Goal: Task Accomplishment & Management: Manage account settings

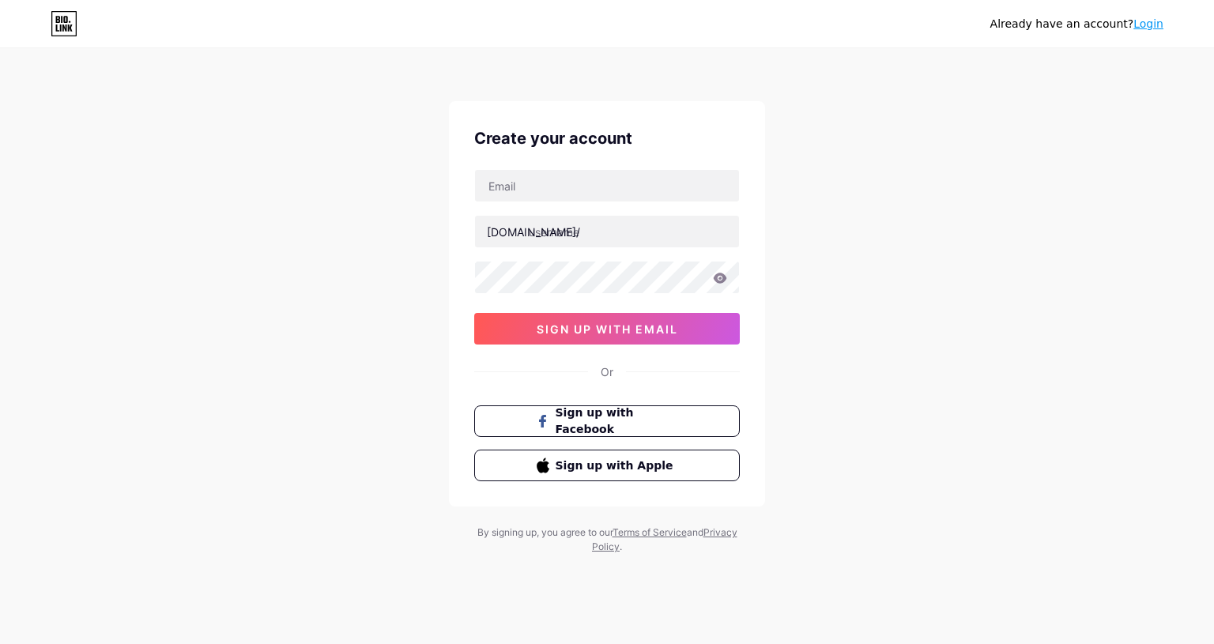
click at [614, 325] on span "sign up with email" at bounding box center [607, 328] width 141 height 13
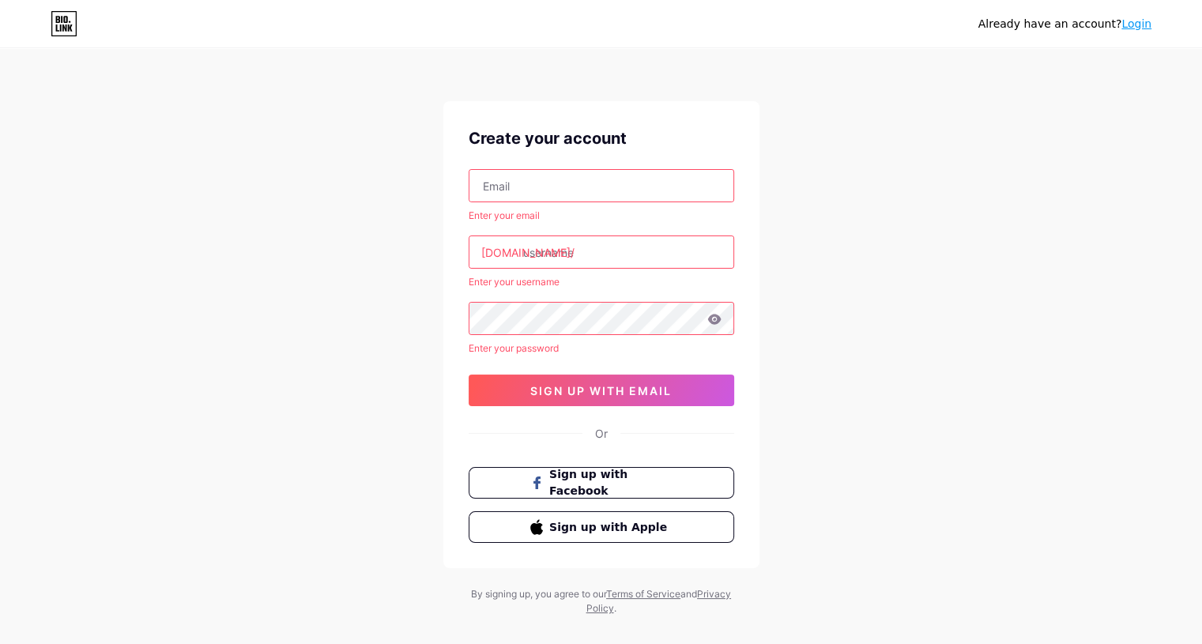
click at [531, 192] on input "text" at bounding box center [601, 186] width 264 height 32
type input "[EMAIL_ADDRESS][DOMAIN_NAME]"
click at [563, 253] on input "text" at bounding box center [601, 252] width 264 height 32
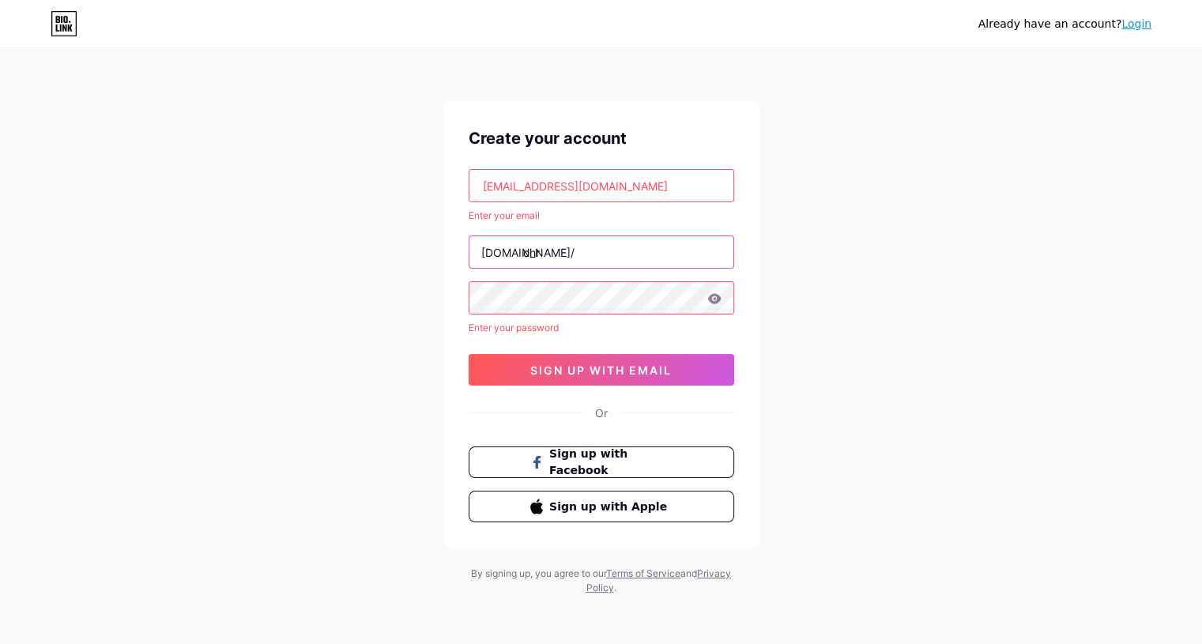
type input "chr"
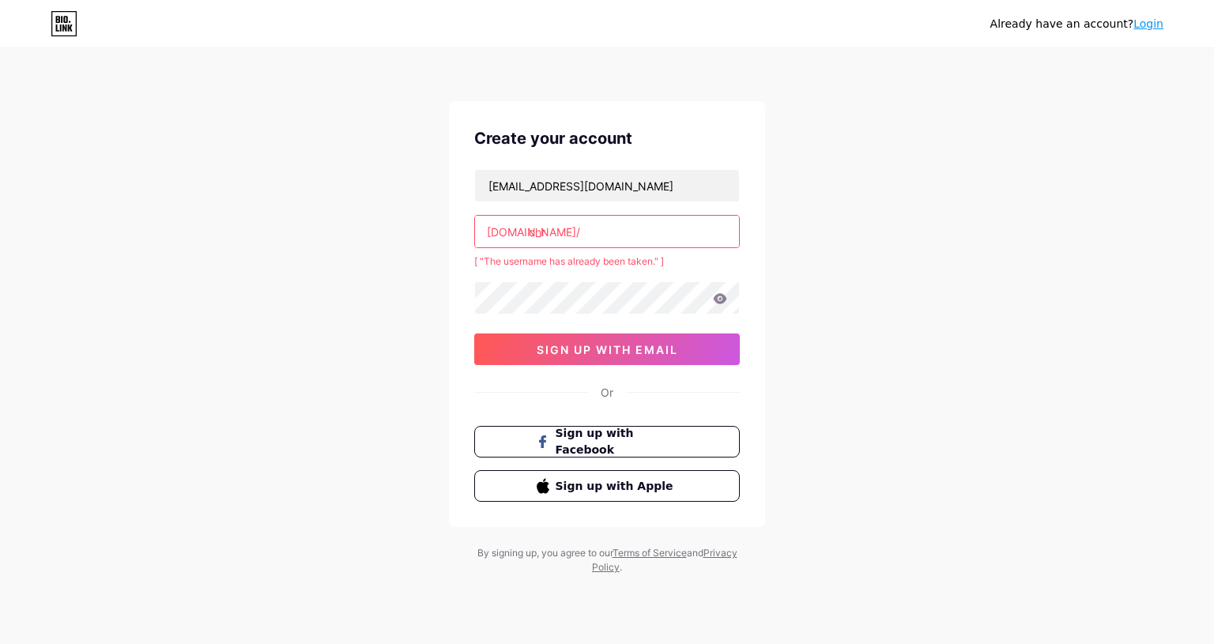
click at [563, 238] on input "chr" at bounding box center [607, 232] width 264 height 32
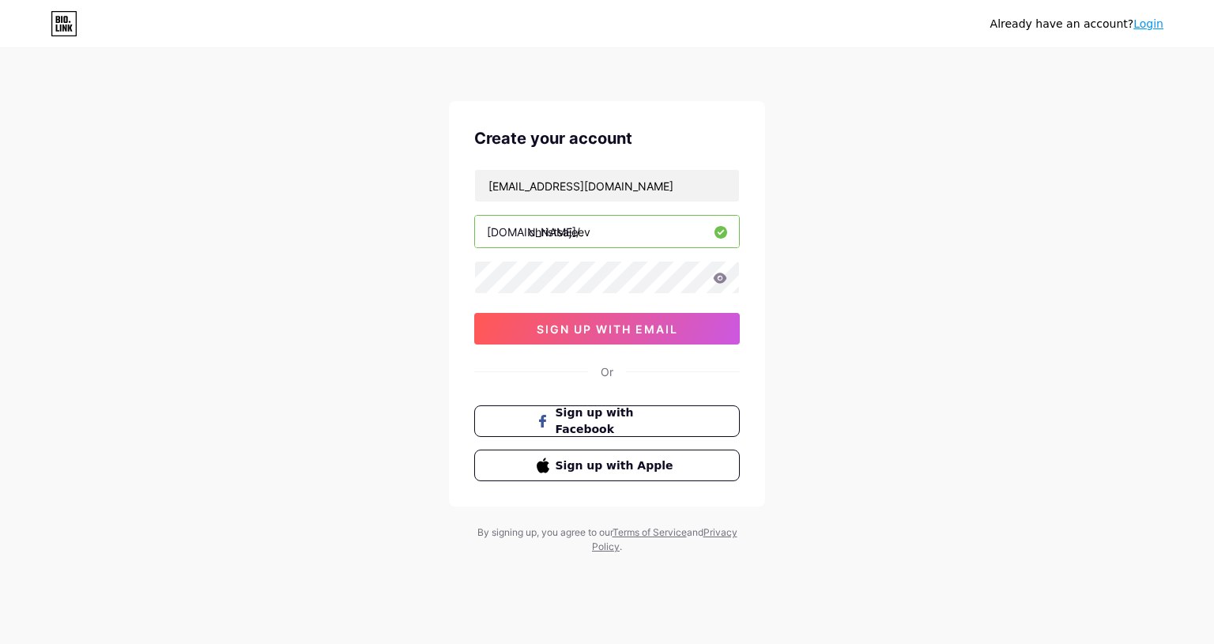
type input "christsajeev"
click at [407, 277] on div "Already have an account? Login Create your account [PERSON_NAME][EMAIL_ADDRESS]…" at bounding box center [607, 302] width 1214 height 604
click at [539, 259] on div "[EMAIL_ADDRESS][DOMAIN_NAME] [DOMAIN_NAME]/ [PERSON_NAME] sign up with email" at bounding box center [606, 256] width 265 height 175
click at [555, 308] on div "[EMAIL_ADDRESS][DOMAIN_NAME] [DOMAIN_NAME]/ [PERSON_NAME] sign up with email" at bounding box center [606, 256] width 265 height 175
click at [574, 337] on button "sign up with email" at bounding box center [606, 329] width 265 height 32
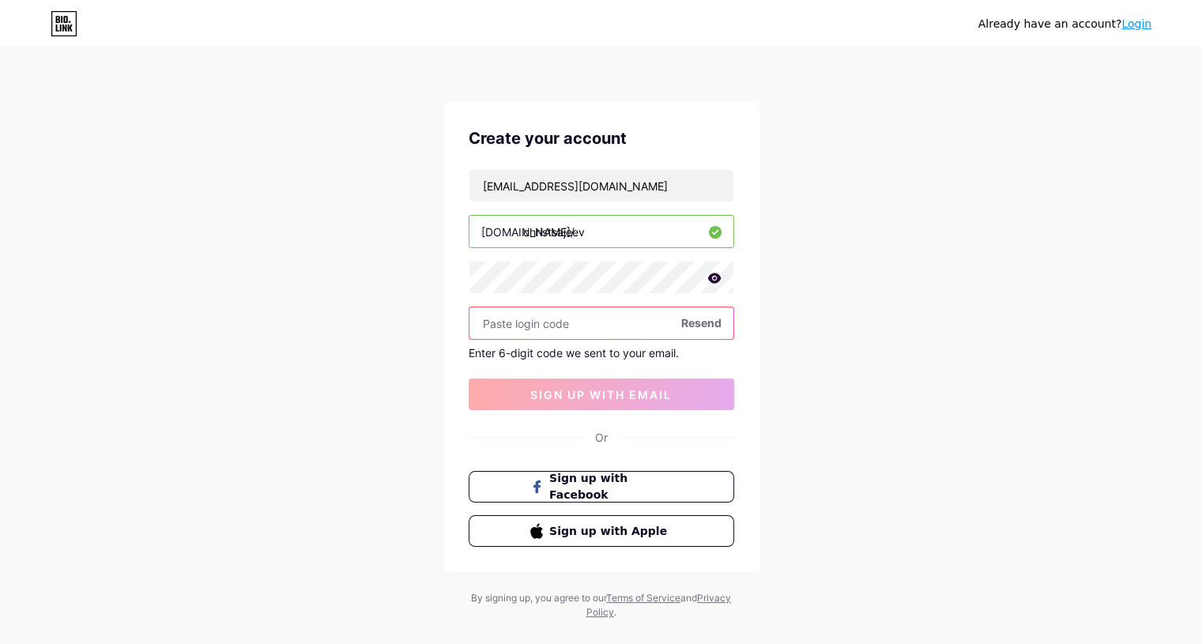
click at [563, 324] on input "text" at bounding box center [601, 323] width 264 height 32
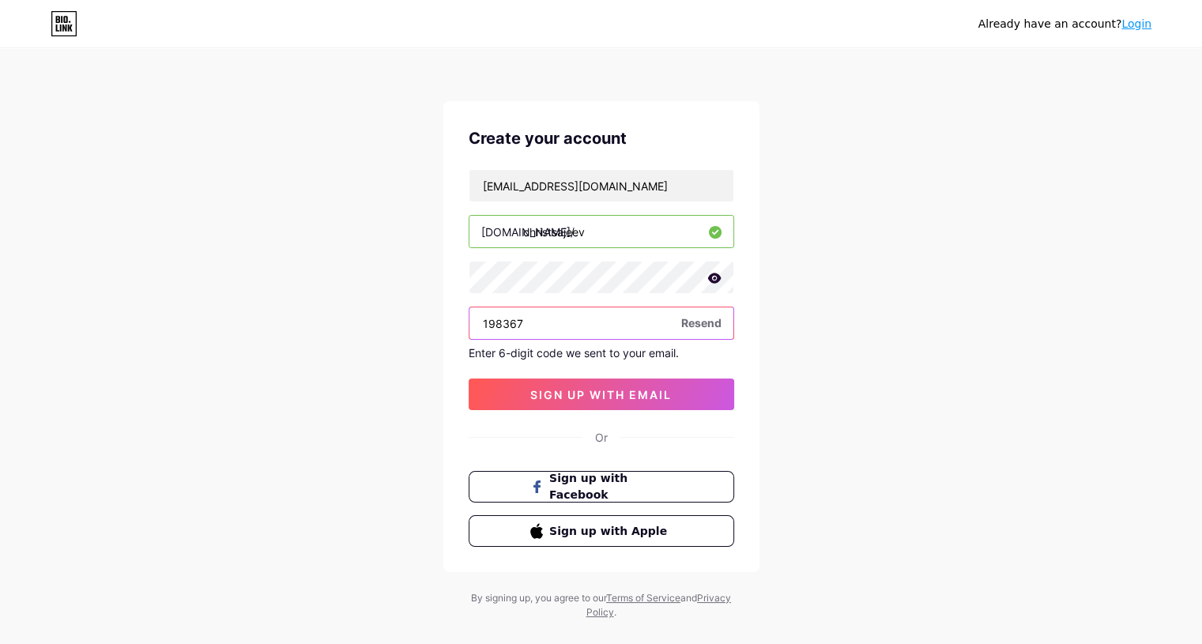
type input "198367"
click at [559, 383] on button "sign up with email" at bounding box center [601, 394] width 265 height 32
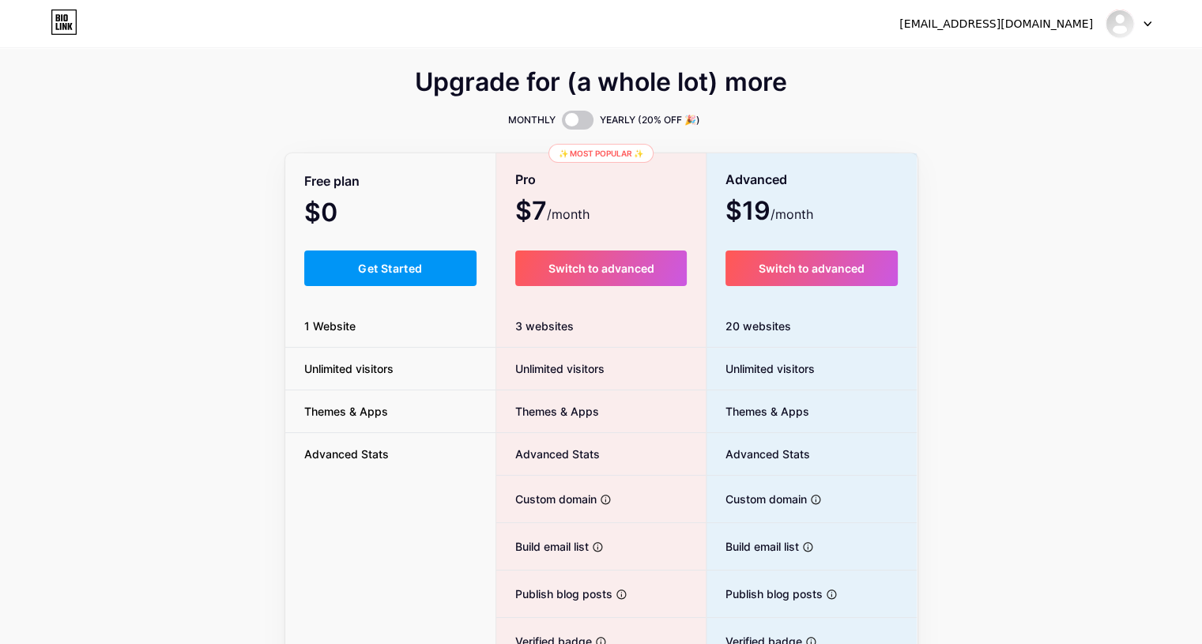
click at [414, 261] on button "Get Started" at bounding box center [390, 268] width 173 height 36
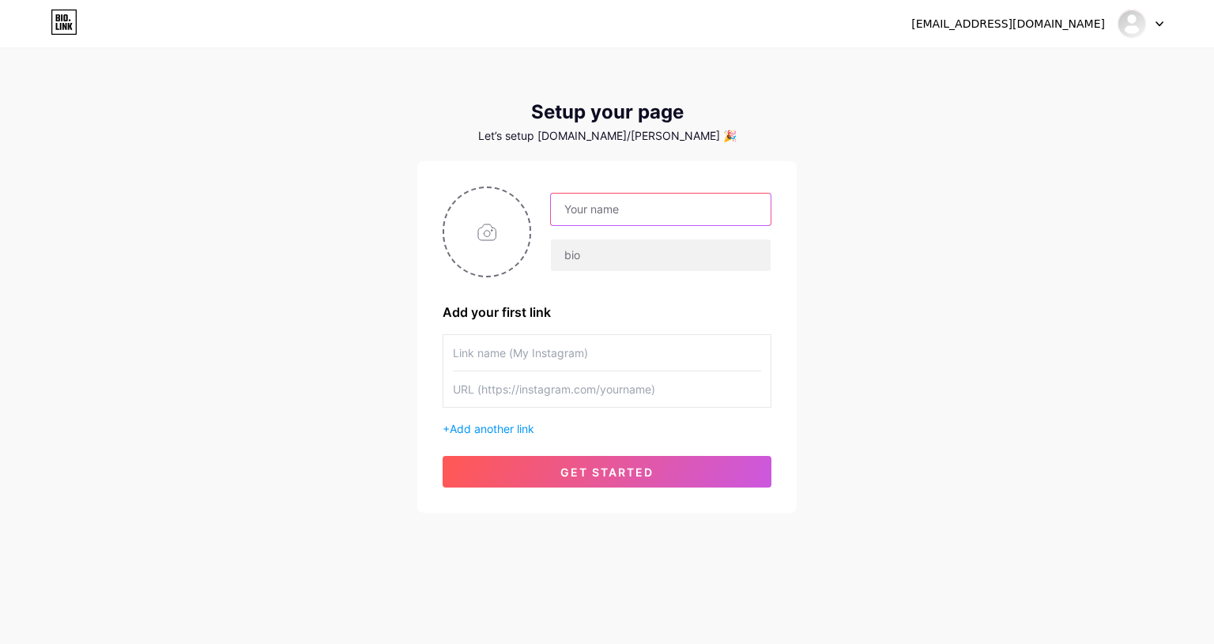
click at [607, 213] on input "text" at bounding box center [661, 210] width 220 height 32
type input "[PERSON_NAME]"
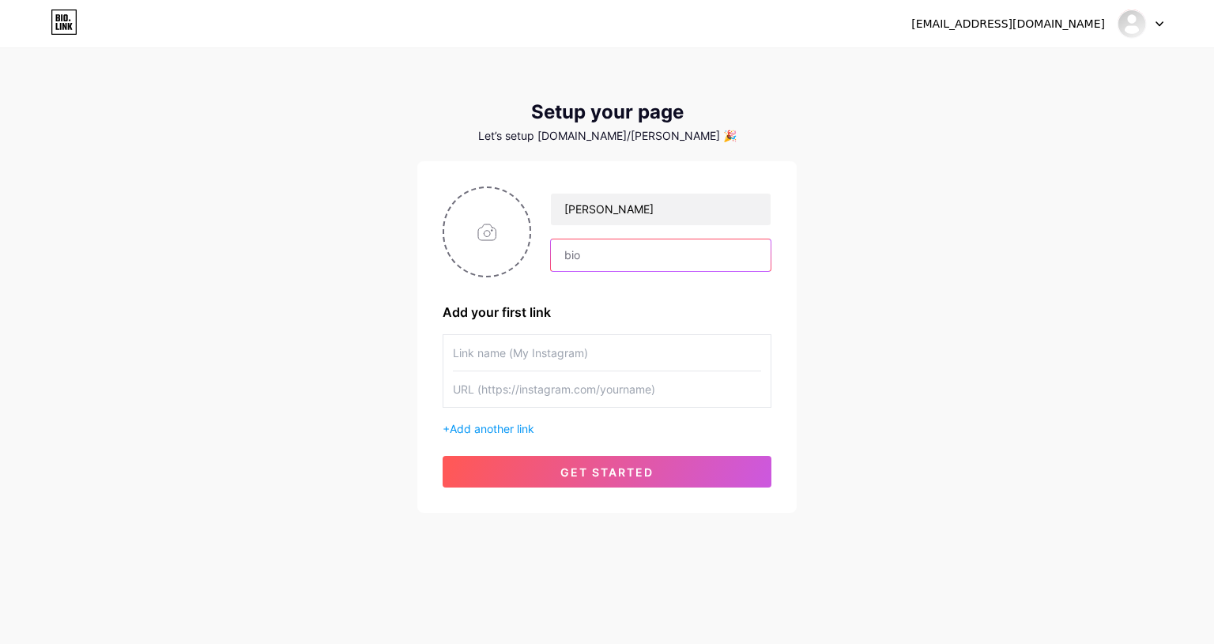
click at [581, 246] on input "text" at bounding box center [661, 255] width 220 height 32
click at [503, 361] on input "text" at bounding box center [607, 353] width 308 height 36
click at [512, 394] on input "text" at bounding box center [607, 389] width 308 height 36
paste input "[URL][DOMAIN_NAME]"
type input "[URL][DOMAIN_NAME]"
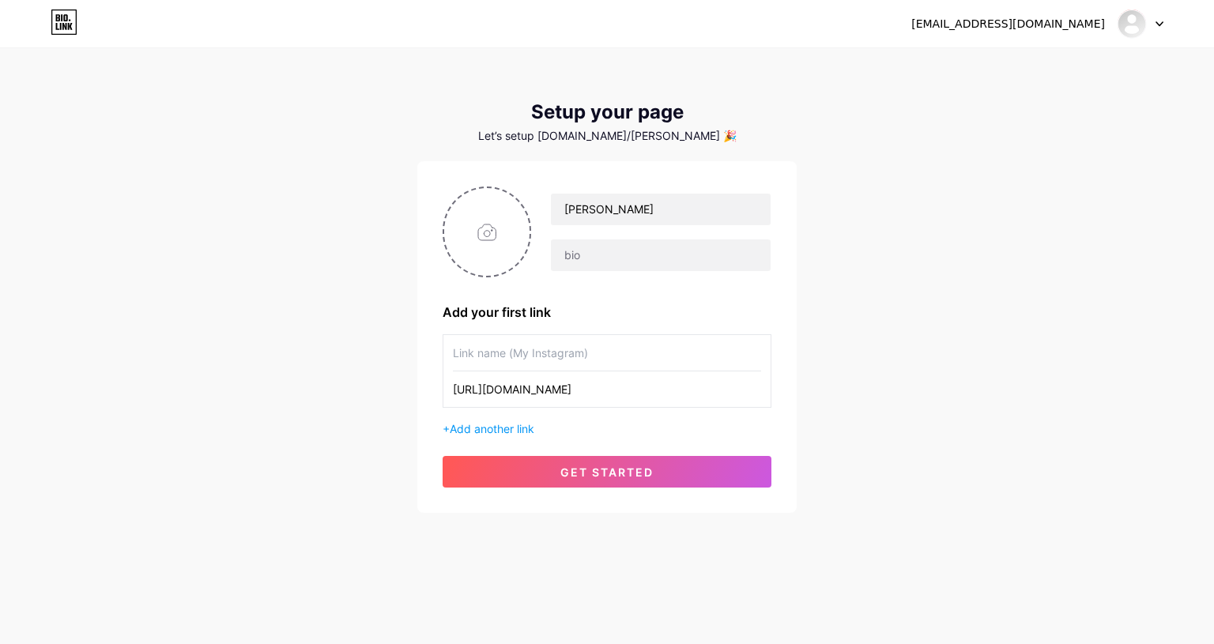
click at [485, 353] on input "text" at bounding box center [607, 353] width 308 height 36
type input "[DEMOGRAPHIC_DATA] Instagram"
click at [451, 434] on div "+ Add another link" at bounding box center [606, 428] width 329 height 17
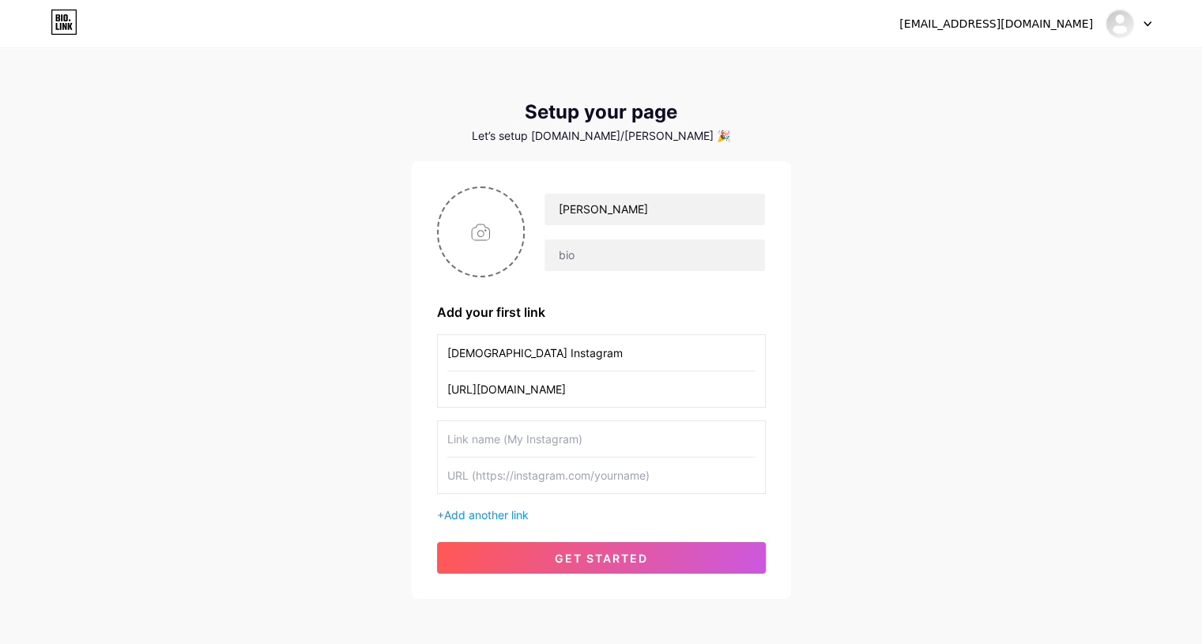
click at [647, 576] on div "[PERSON_NAME] Add your first link [DEMOGRAPHIC_DATA] Instagram [URL][DOMAIN_NAM…" at bounding box center [601, 380] width 379 height 438
click at [651, 556] on button "get started" at bounding box center [601, 558] width 329 height 32
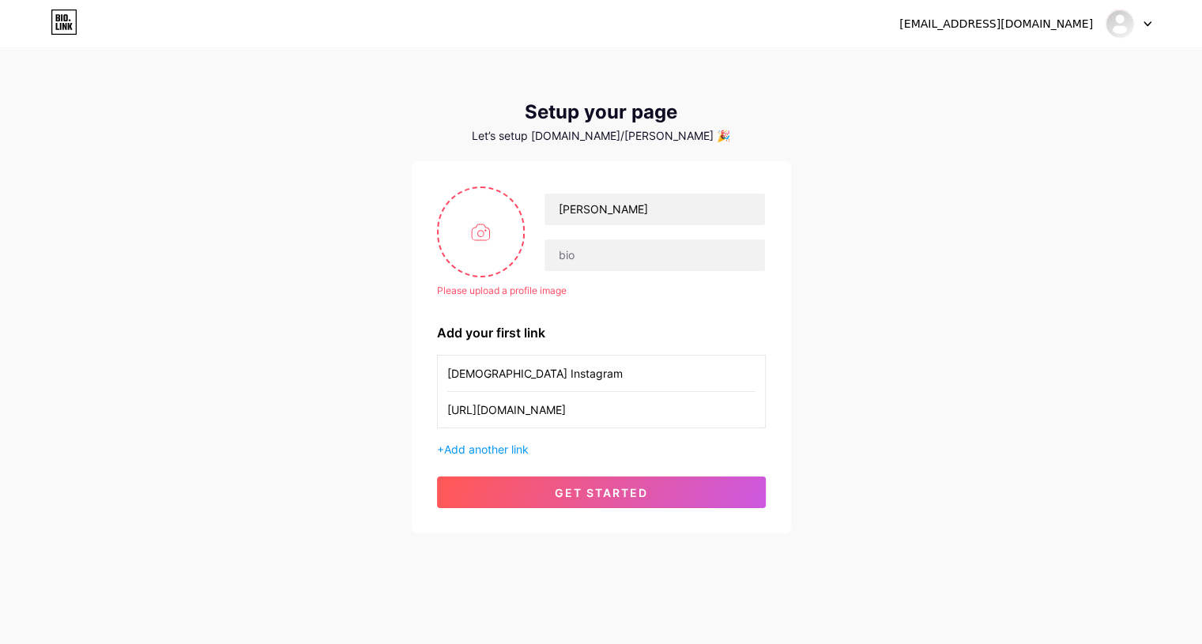
click at [480, 228] on input "file" at bounding box center [481, 232] width 85 height 88
type input "C:\fakepath\Screenshot [DATE] 135818.png"
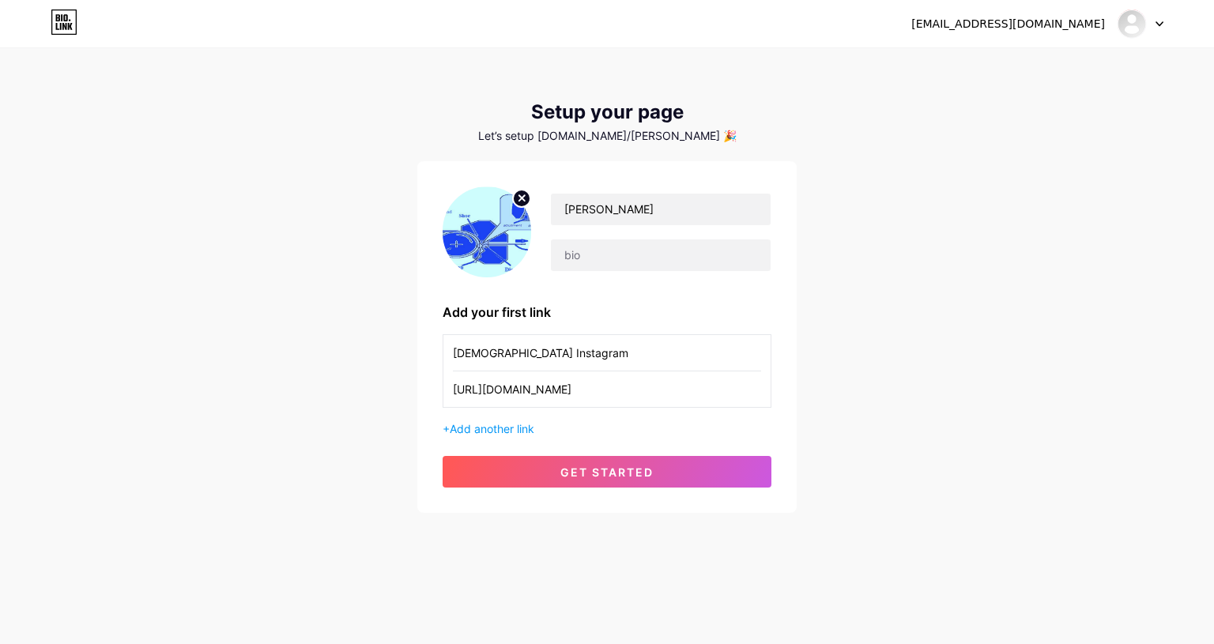
click at [536, 466] on button "get started" at bounding box center [606, 472] width 329 height 32
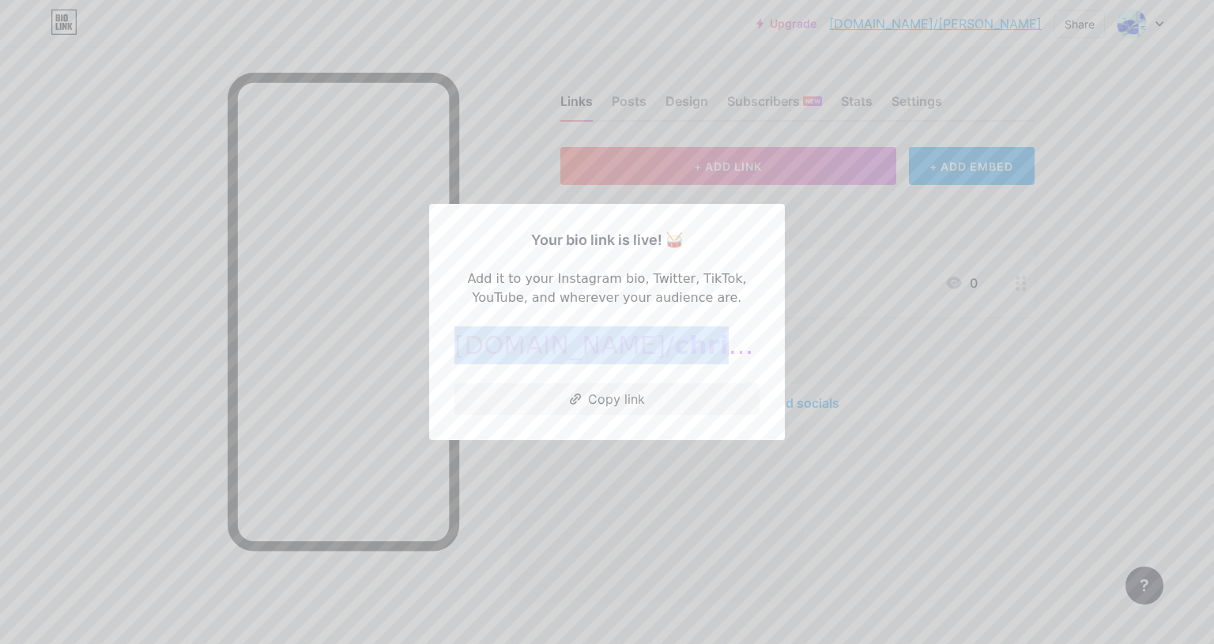
drag, startPoint x: 711, startPoint y: 348, endPoint x: 439, endPoint y: 367, distance: 272.4
click at [439, 367] on div "Your bio link is live! 🥁 Add it to your Instagram bio, Twitter, TikTok, YouTube…" at bounding box center [607, 322] width 356 height 236
click at [871, 299] on div at bounding box center [607, 322] width 1214 height 644
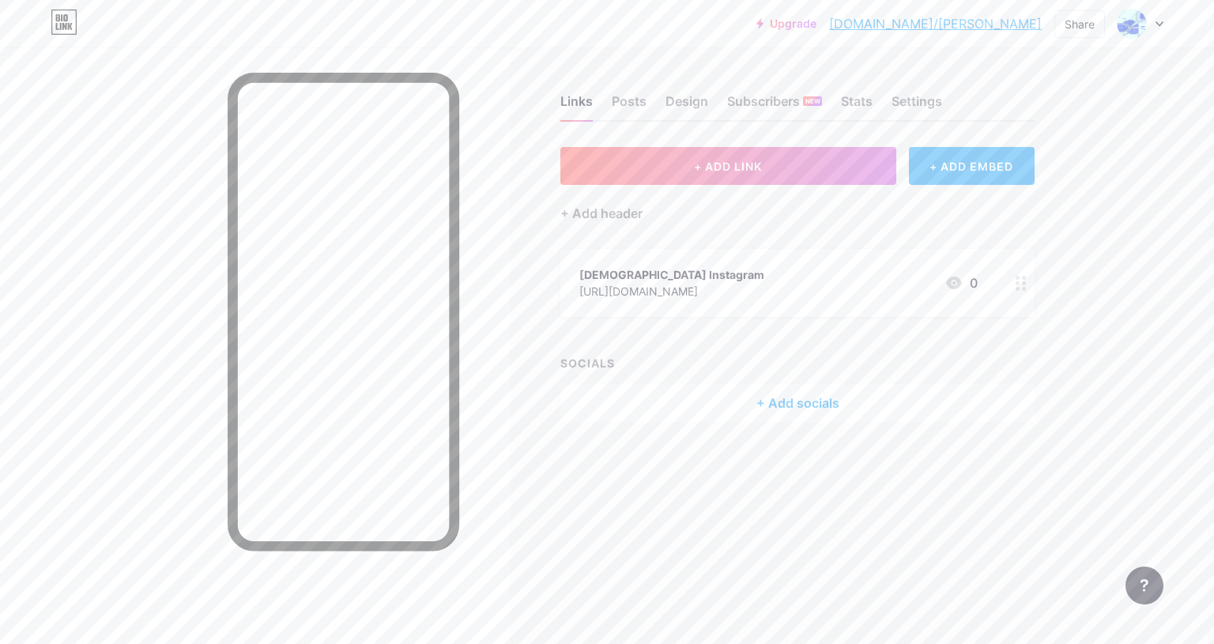
click at [559, 247] on div "Links Posts Design Subscribers NEW Stats Settings + ADD LINK + ADD EMBED + Add …" at bounding box center [550, 274] width 1101 height 454
click at [672, 99] on div "Design" at bounding box center [686, 106] width 43 height 28
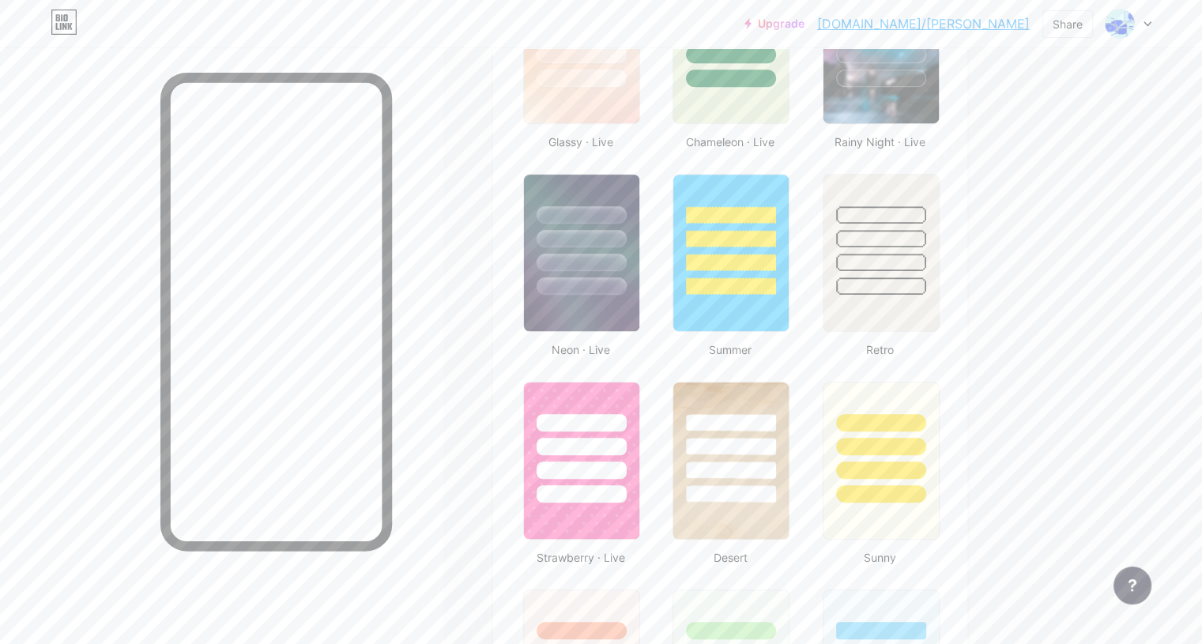
scroll to position [658, 0]
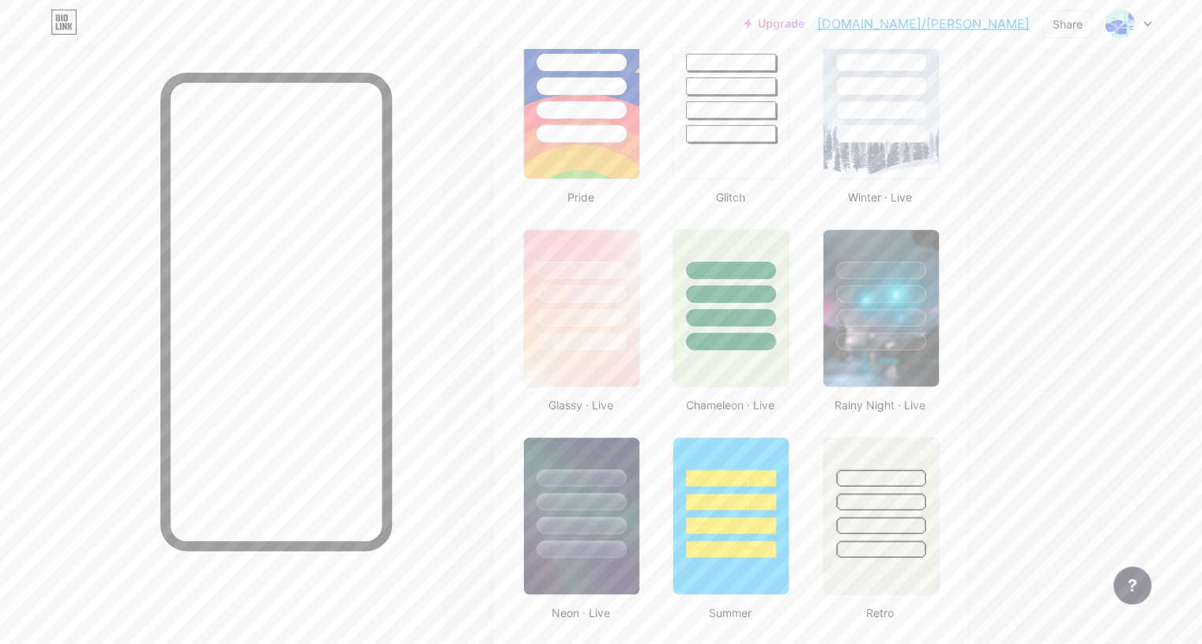
click at [926, 267] on div at bounding box center [881, 270] width 90 height 17
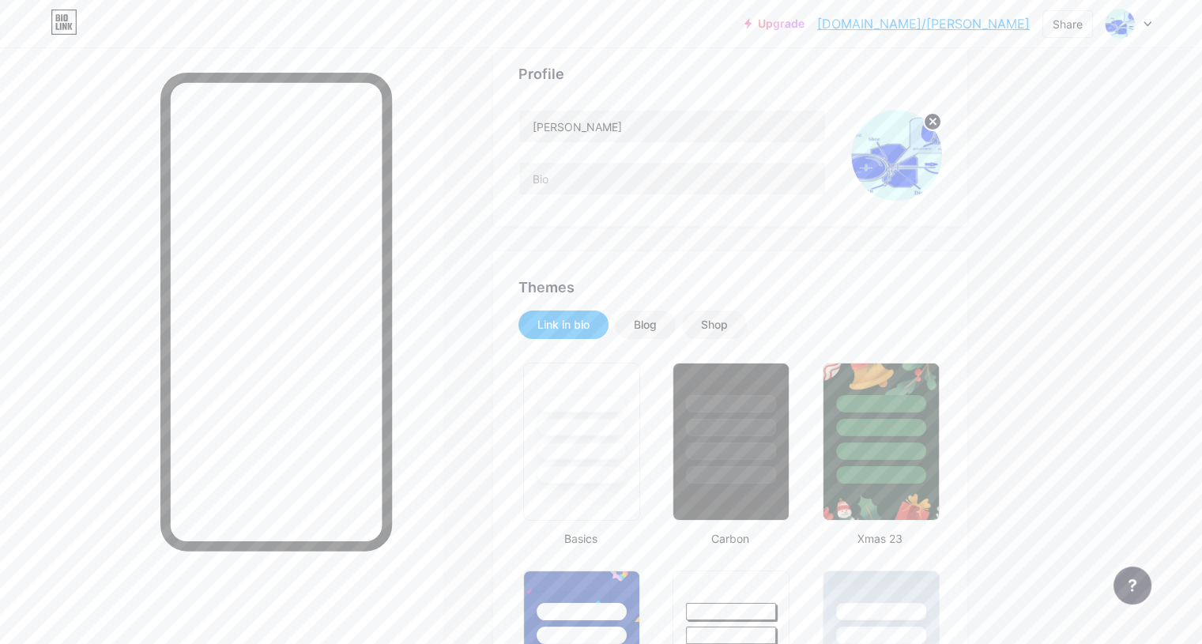
scroll to position [0, 0]
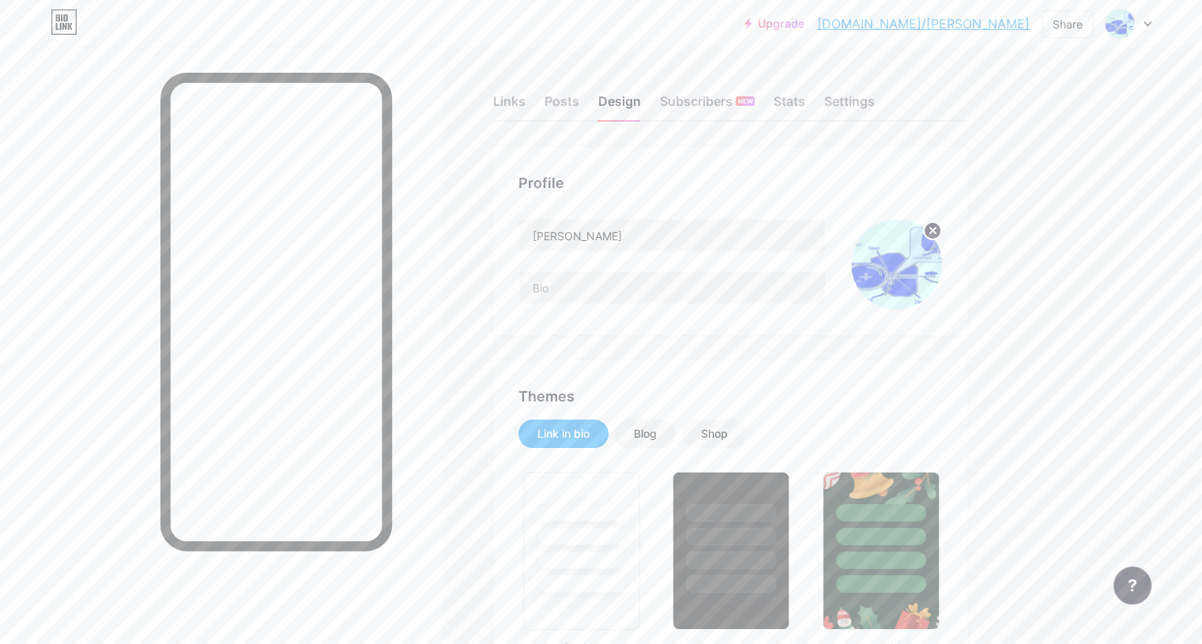
click at [579, 101] on div "Posts" at bounding box center [561, 106] width 35 height 28
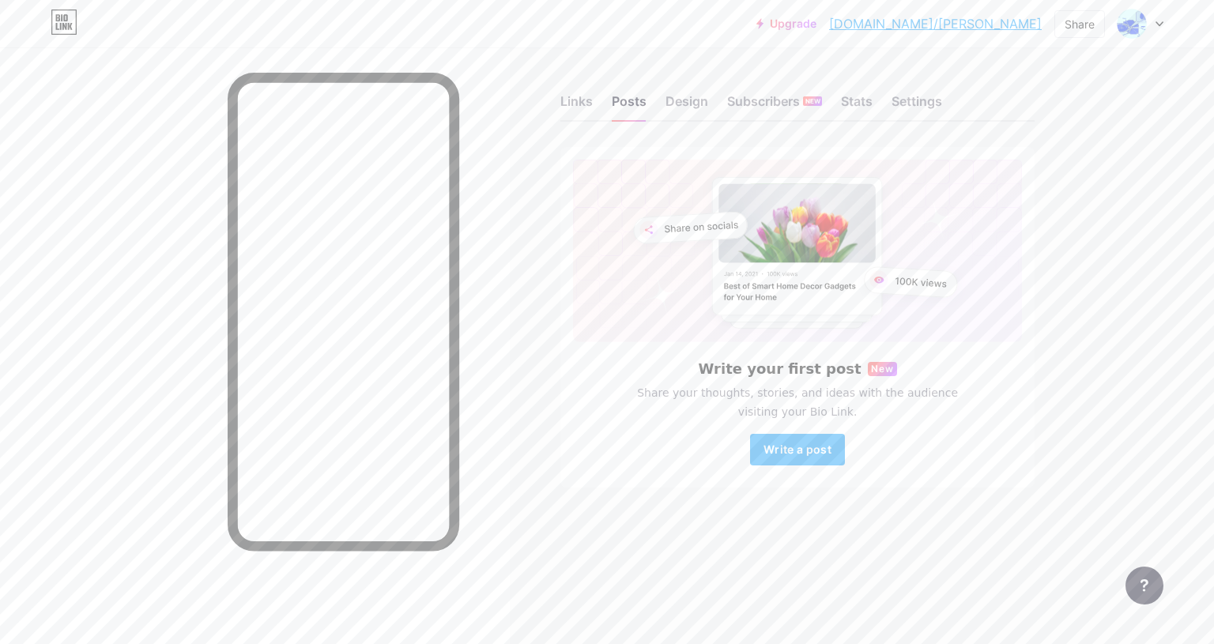
click at [853, 106] on div "Stats" at bounding box center [857, 106] width 32 height 28
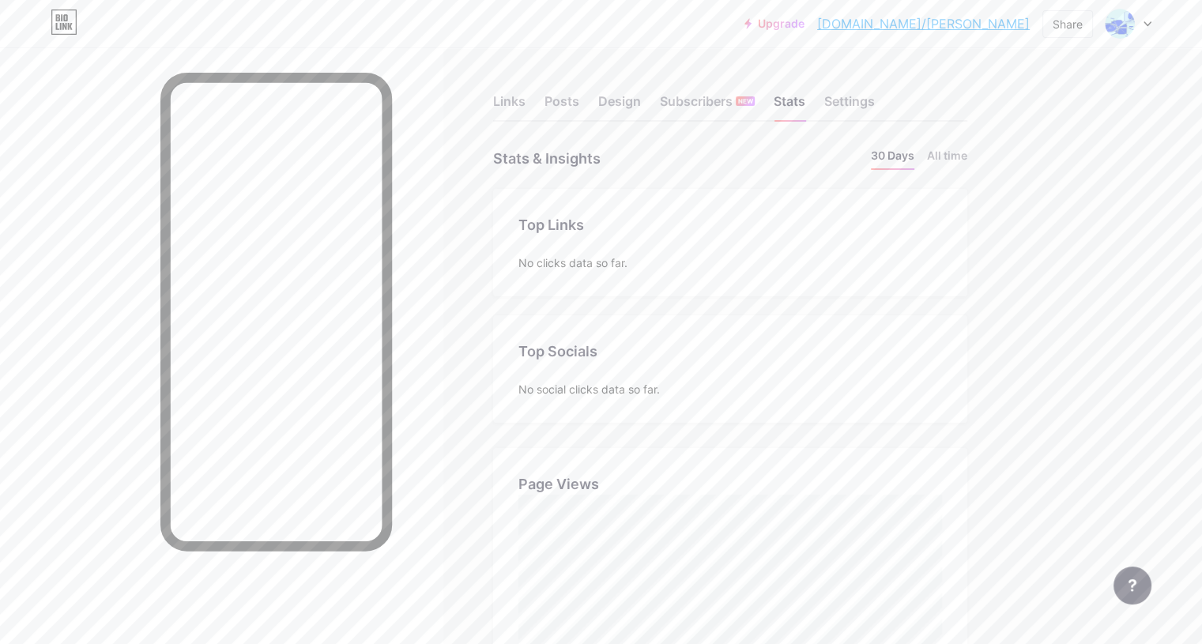
click at [525, 109] on div "Links" at bounding box center [509, 106] width 32 height 28
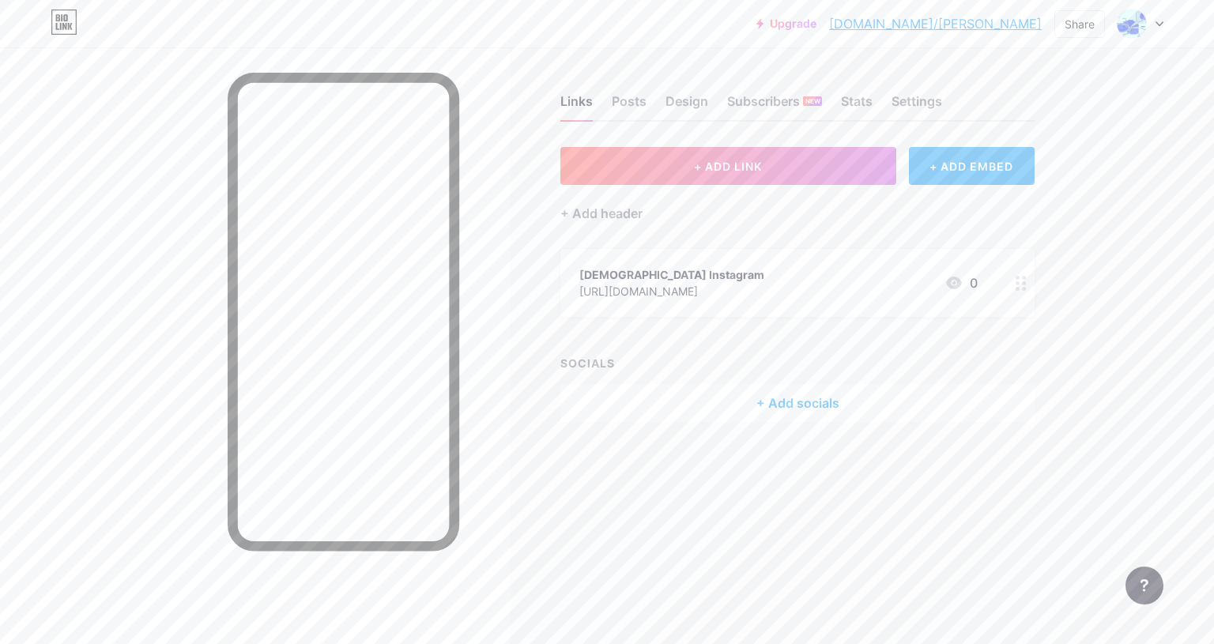
click at [778, 161] on button "+ ADD LINK" at bounding box center [728, 166] width 336 height 38
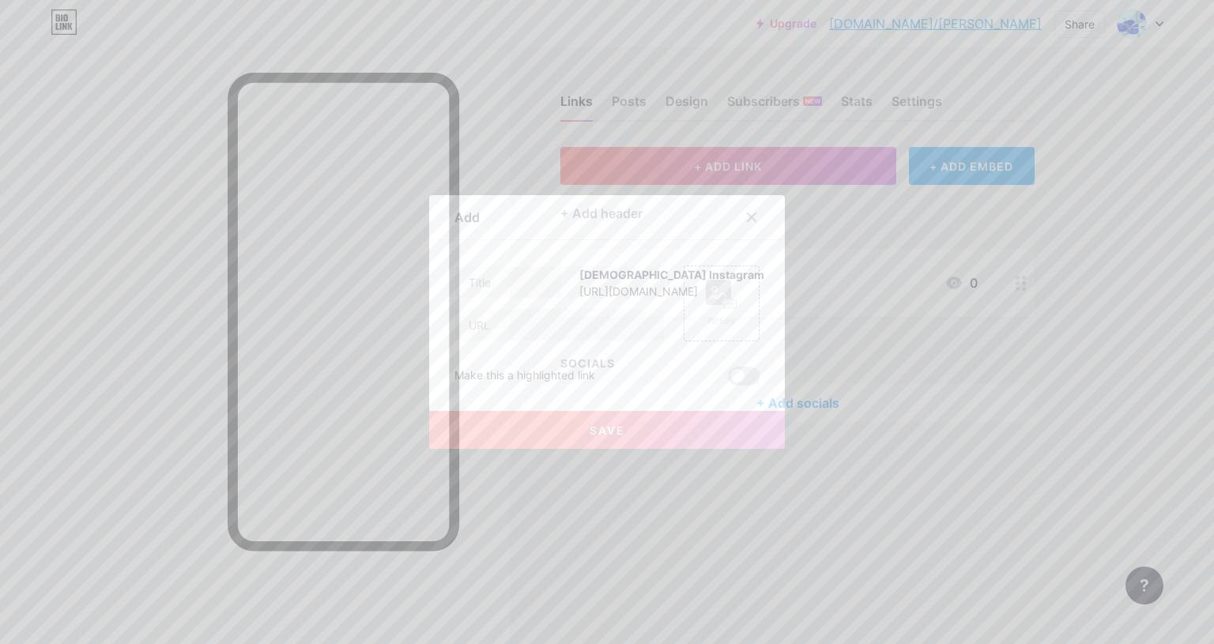
click at [749, 213] on icon at bounding box center [752, 217] width 9 height 9
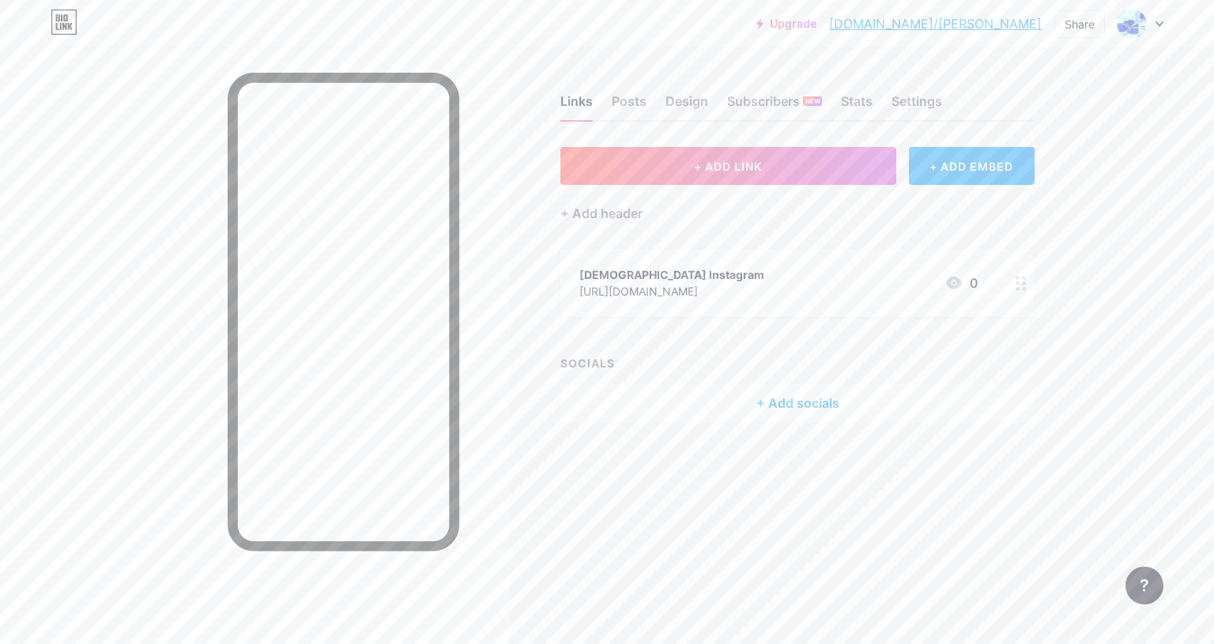
click at [740, 398] on div "+ Add socials" at bounding box center [797, 403] width 474 height 38
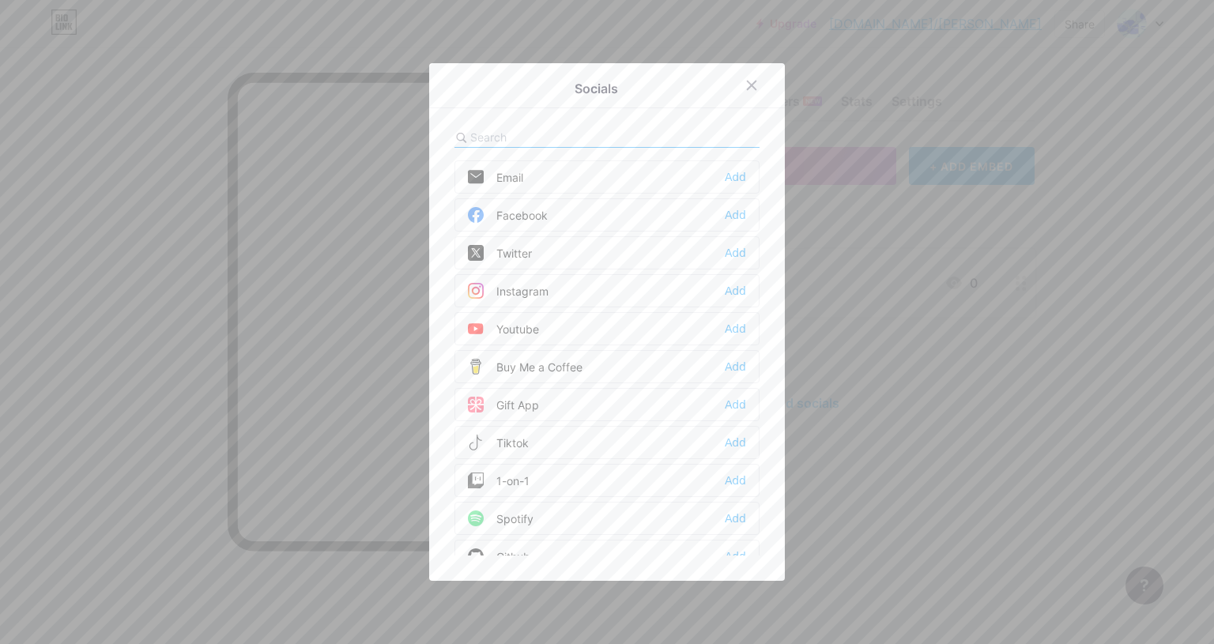
click at [736, 322] on div "Add" at bounding box center [735, 329] width 21 height 16
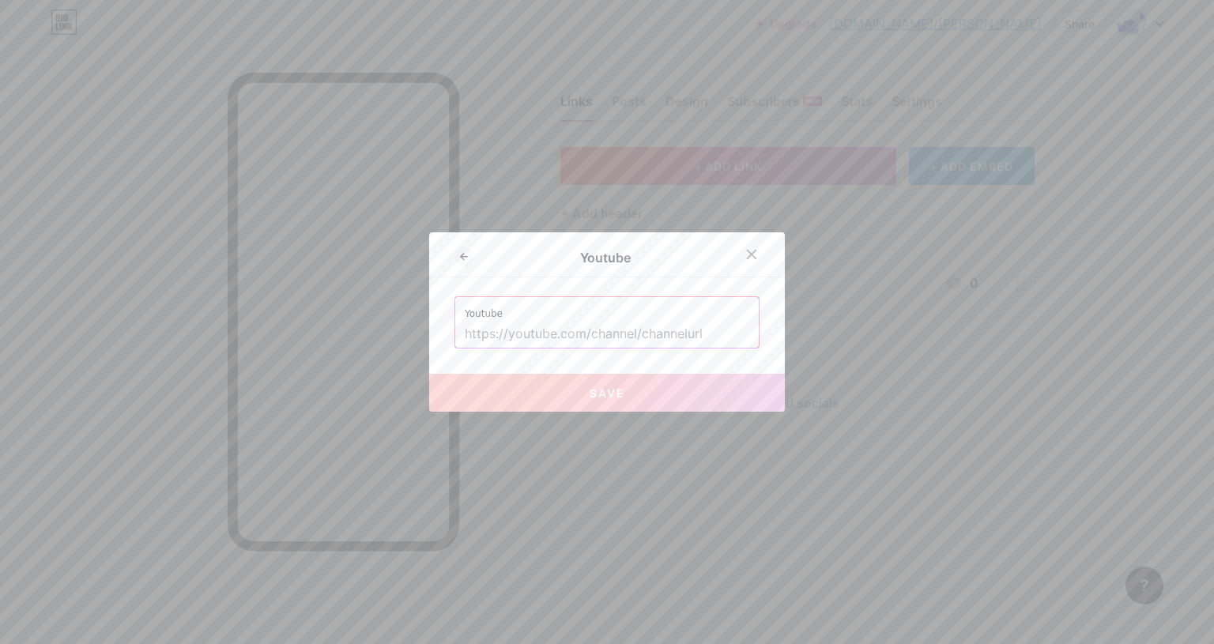
click at [705, 331] on input "text" at bounding box center [607, 334] width 284 height 27
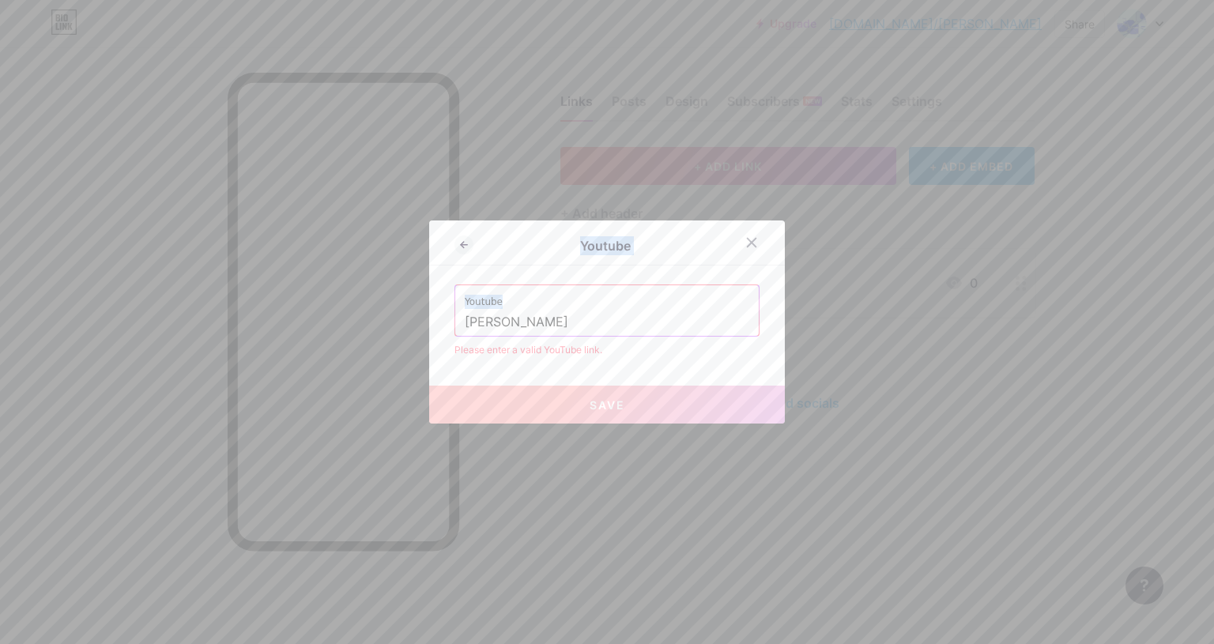
drag, startPoint x: 574, startPoint y: 307, endPoint x: 406, endPoint y: 341, distance: 170.8
click at [406, 341] on div "Youtube Youtube [PERSON_NAME] Please enter a valid YouTube link. Save" at bounding box center [607, 322] width 1214 height 644
click at [599, 290] on label "Youtube" at bounding box center [607, 297] width 284 height 24
drag, startPoint x: 612, startPoint y: 304, endPoint x: 491, endPoint y: 321, distance: 122.0
click at [466, 329] on div "Youtube [PERSON_NAME]" at bounding box center [606, 310] width 303 height 51
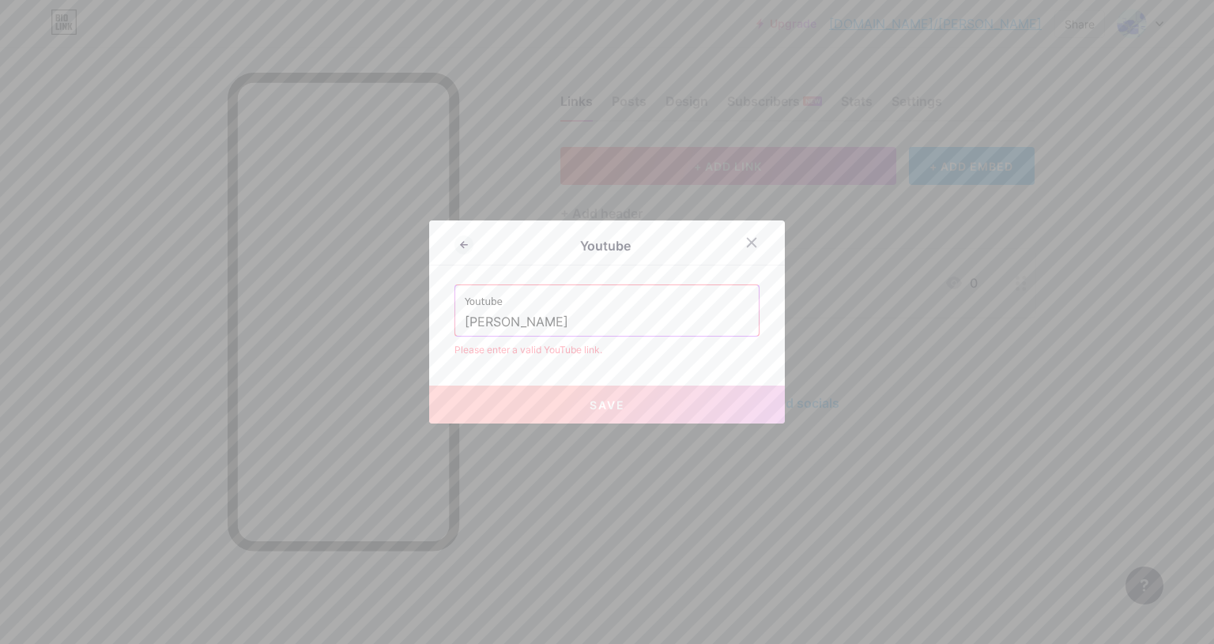
click at [491, 321] on input "[PERSON_NAME]" at bounding box center [607, 322] width 284 height 27
paste input "[URL][DOMAIN_NAME]"
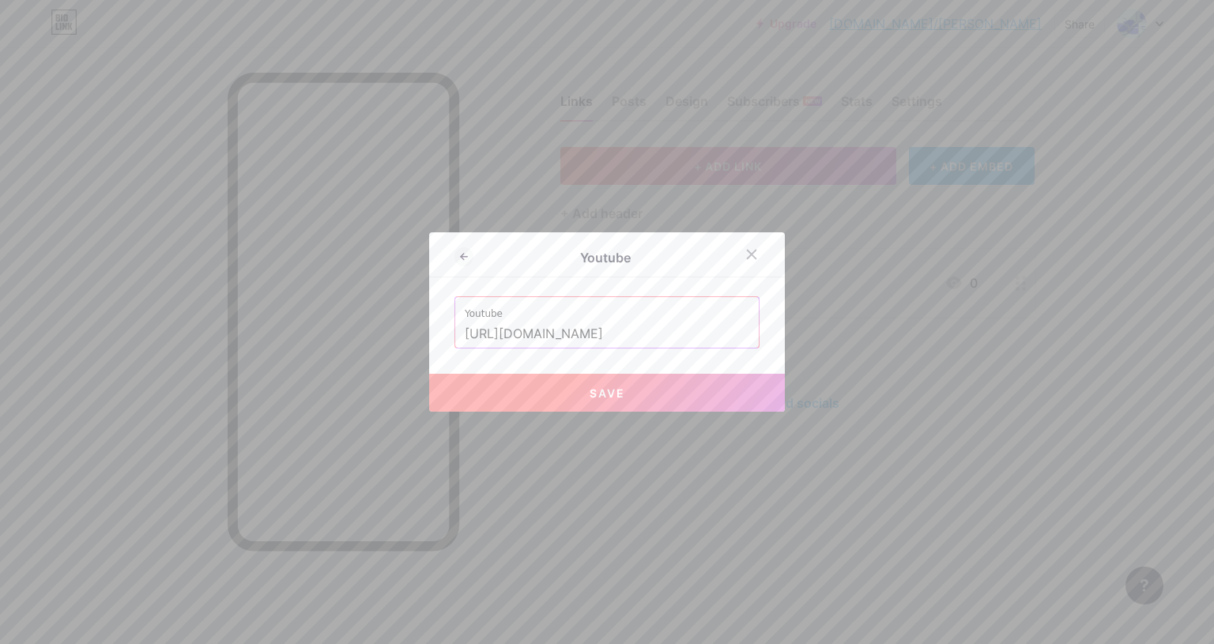
type input "[URL][DOMAIN_NAME]"
click at [623, 390] on button "Save" at bounding box center [607, 393] width 356 height 38
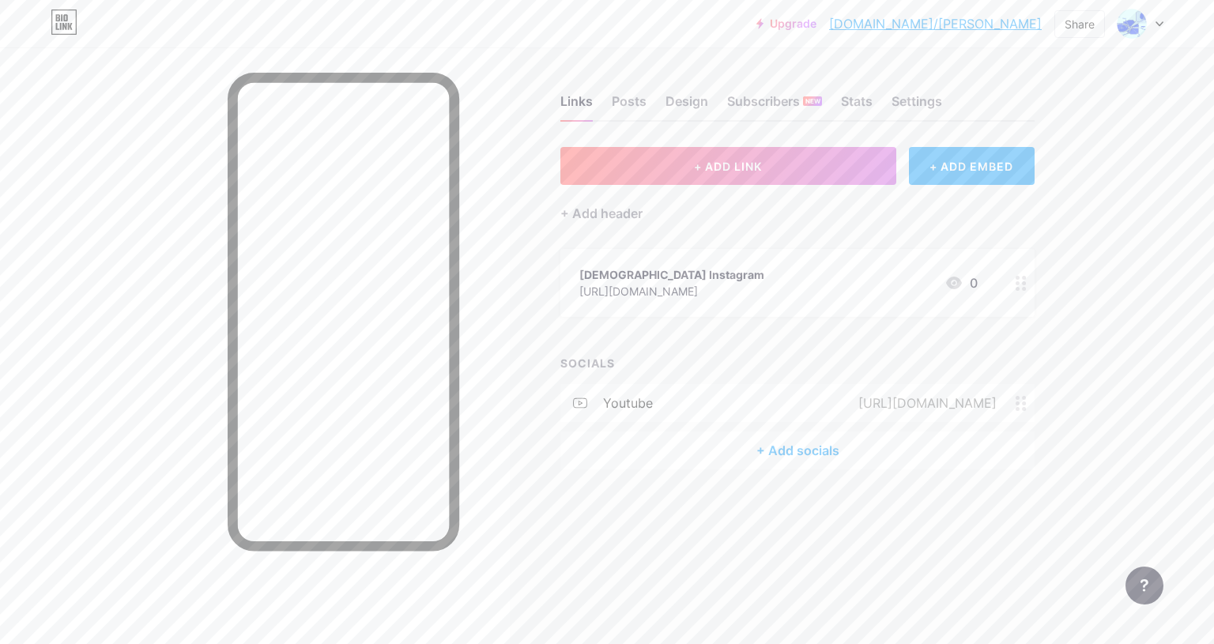
click at [1017, 287] on circle at bounding box center [1017, 289] width 4 height 4
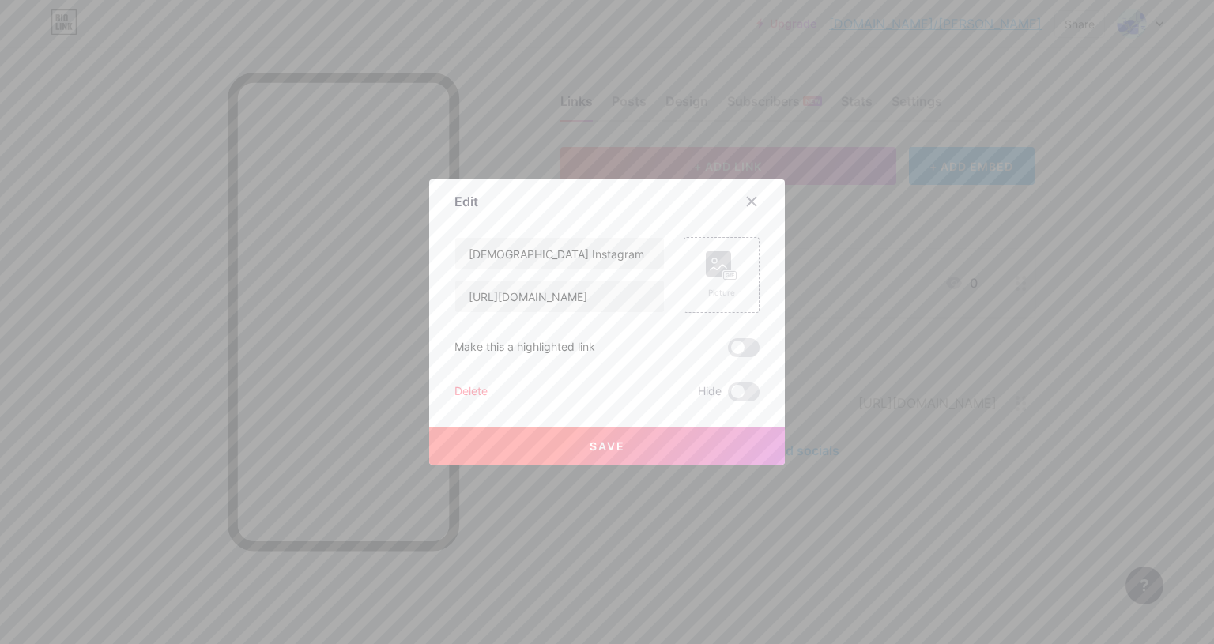
click at [741, 338] on span at bounding box center [744, 347] width 32 height 19
click at [728, 352] on input "checkbox" at bounding box center [728, 352] width 0 height 0
click at [622, 451] on button "Save" at bounding box center [607, 446] width 356 height 38
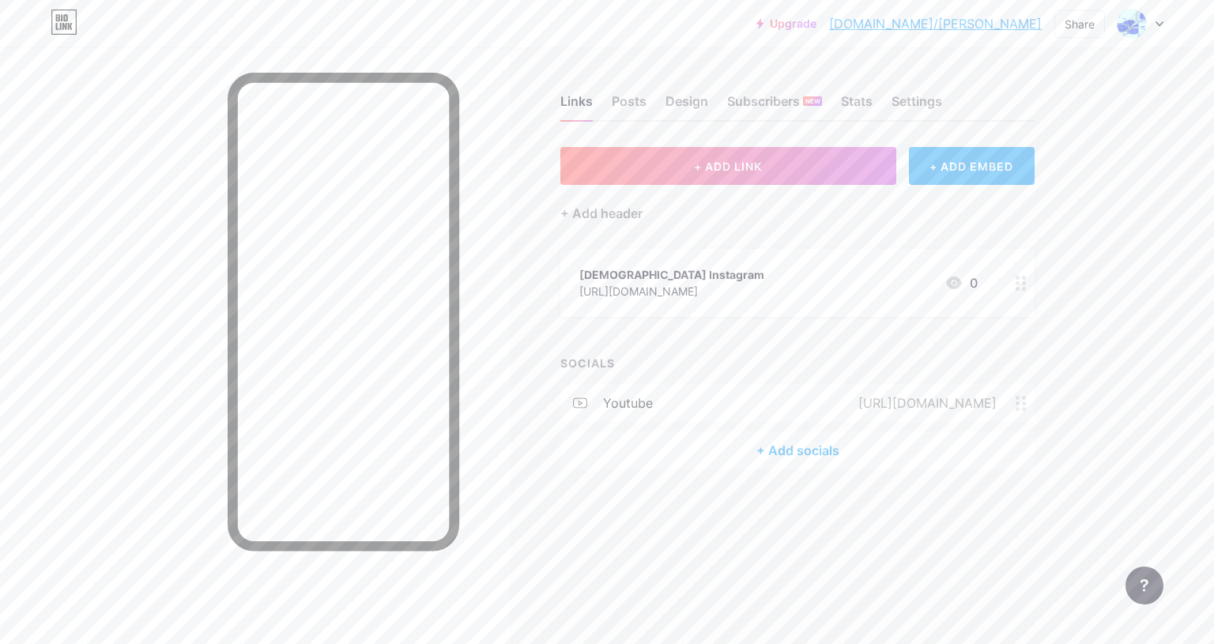
click at [1149, 15] on div at bounding box center [1140, 23] width 46 height 28
click at [999, 225] on li "Logout" at bounding box center [1064, 222] width 196 height 43
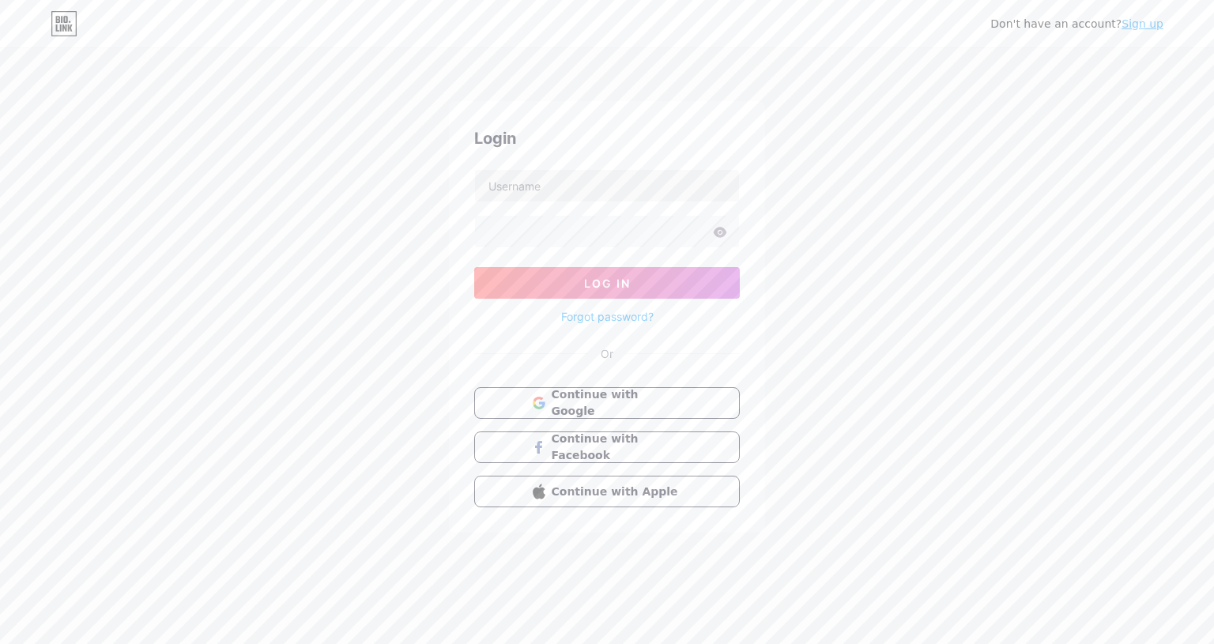
click at [1145, 24] on link "Sign up" at bounding box center [1142, 23] width 42 height 13
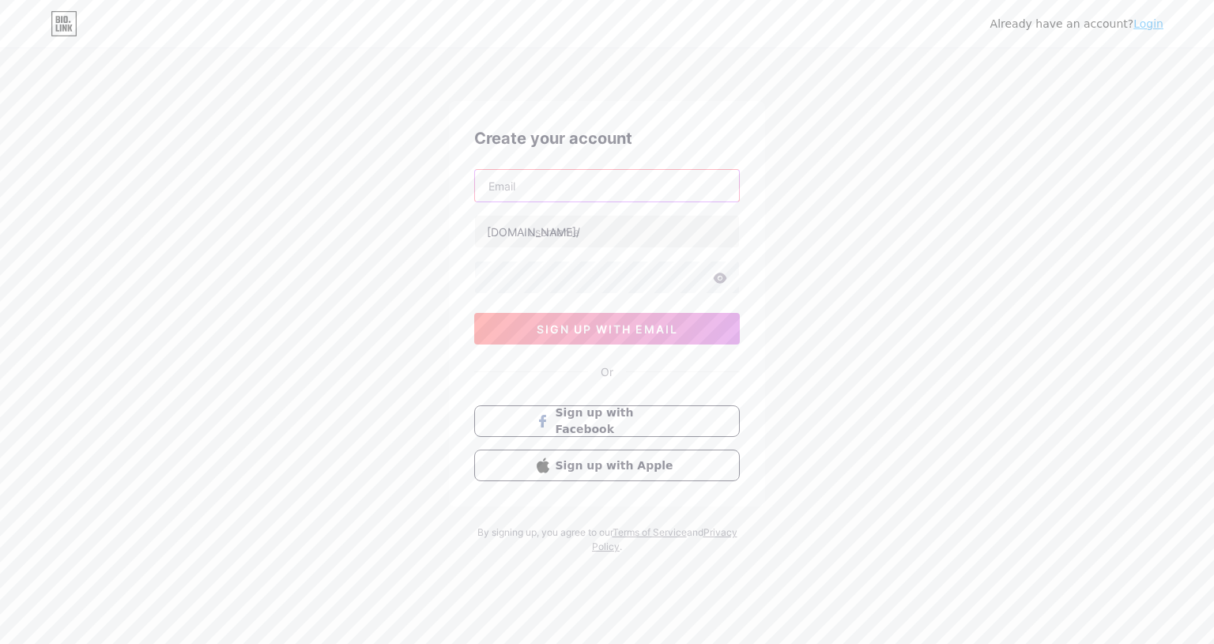
click at [593, 182] on input "text" at bounding box center [607, 186] width 264 height 32
click at [361, 217] on div "Already have an account? Login Create your account [DOMAIN_NAME]/ sign up with …" at bounding box center [607, 302] width 1214 height 604
click at [529, 183] on input "text" at bounding box center [607, 186] width 264 height 32
